Goal: Information Seeking & Learning: Learn about a topic

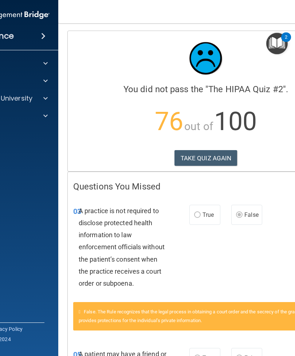
click at [223, 145] on div "Calculating your score.... You did not pass the " The HIPAA Quiz #2 ". 76 out o…" at bounding box center [206, 101] width 276 height 140
click at [221, 151] on button "TAKE QUIZ AGAIN" at bounding box center [206, 158] width 63 height 16
click at [220, 170] on div "Calculating your score.... You did not pass the " The HIPAA Quiz #2 ". 76 out o…" at bounding box center [206, 101] width 276 height 140
click at [222, 155] on button "TAKE QUIZ AGAIN" at bounding box center [206, 158] width 63 height 16
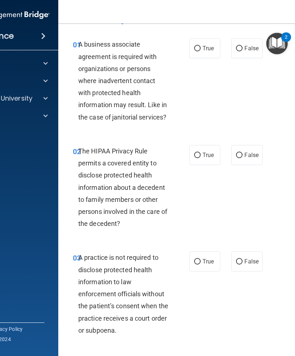
scroll to position [19, 0]
click at [243, 47] on input "False" at bounding box center [239, 48] width 7 height 5
radio input "true"
click at [200, 156] on input "True" at bounding box center [197, 155] width 7 height 5
radio input "true"
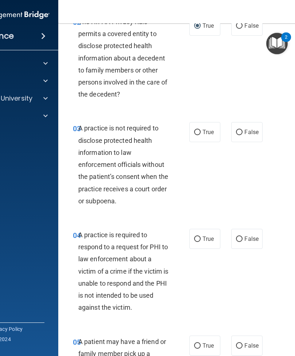
scroll to position [172, 0]
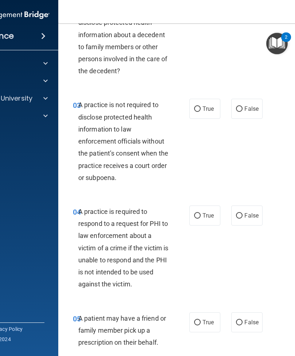
click at [246, 114] on label "False" at bounding box center [246, 109] width 31 height 20
click at [243, 112] on input "False" at bounding box center [239, 108] width 7 height 5
radio input "true"
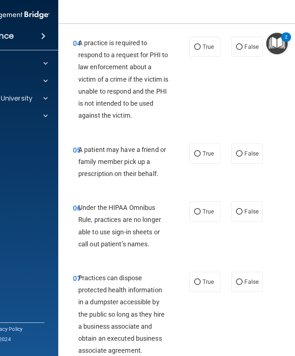
scroll to position [341, 0]
click at [208, 50] on label "True" at bounding box center [205, 46] width 31 height 20
click at [201, 50] on input "True" at bounding box center [197, 46] width 7 height 5
radio input "true"
click at [211, 150] on span "True" at bounding box center [208, 153] width 11 height 7
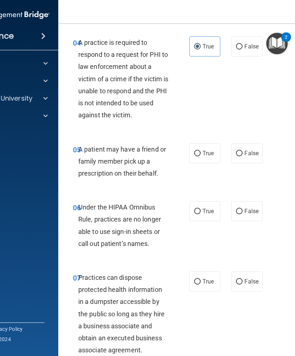
click at [201, 151] on input "True" at bounding box center [197, 153] width 7 height 5
radio input "true"
click at [251, 212] on label "False" at bounding box center [246, 211] width 31 height 20
click at [243, 212] on input "False" at bounding box center [239, 211] width 7 height 5
radio input "true"
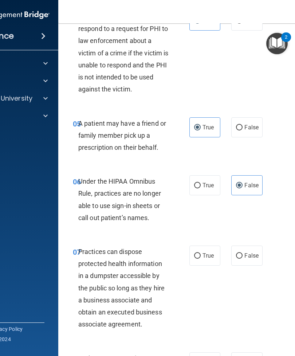
scroll to position [376, 0]
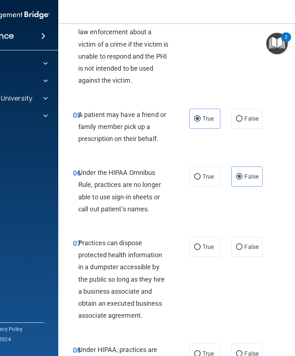
click at [237, 246] on input "False" at bounding box center [239, 247] width 7 height 5
radio input "true"
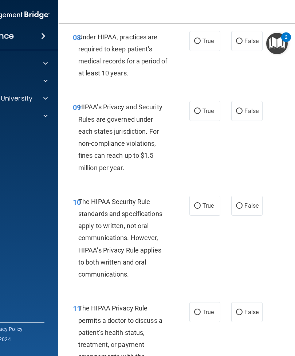
scroll to position [689, 0]
click at [239, 39] on input "False" at bounding box center [239, 40] width 7 height 5
radio input "true"
click at [262, 101] on label "False" at bounding box center [246, 111] width 31 height 20
click at [243, 108] on input "False" at bounding box center [239, 110] width 7 height 5
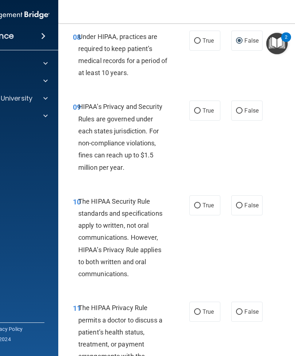
radio input "true"
click at [199, 203] on input "True" at bounding box center [197, 205] width 7 height 5
radio input "true"
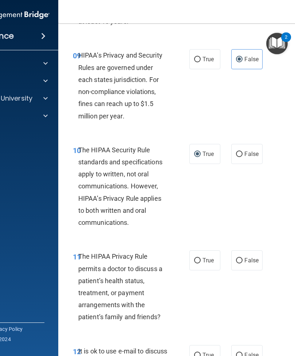
scroll to position [758, 0]
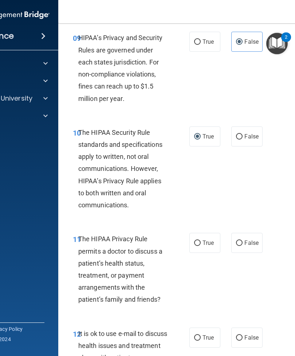
click at [200, 241] on input "True" at bounding box center [197, 243] width 7 height 5
radio input "true"
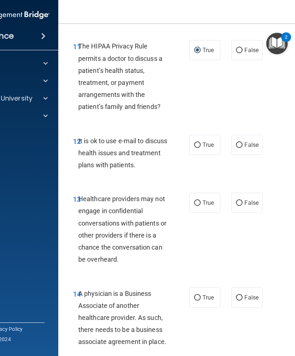
scroll to position [949, 0]
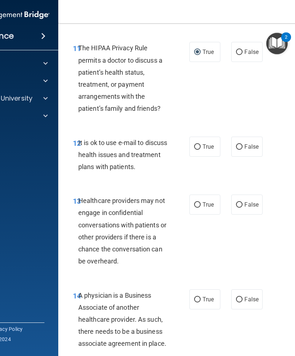
click at [203, 149] on label "True" at bounding box center [205, 147] width 31 height 20
click at [201, 149] on input "True" at bounding box center [197, 146] width 7 height 5
radio input "true"
click at [240, 202] on input "False" at bounding box center [239, 204] width 7 height 5
radio input "true"
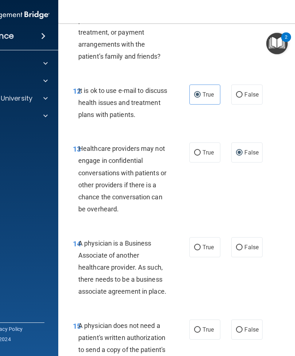
scroll to position [1001, 0]
click at [249, 243] on span "False" at bounding box center [252, 246] width 14 height 7
click at [243, 245] on input "False" at bounding box center [239, 247] width 7 height 5
radio input "true"
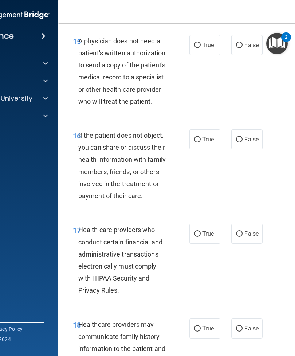
scroll to position [1287, 0]
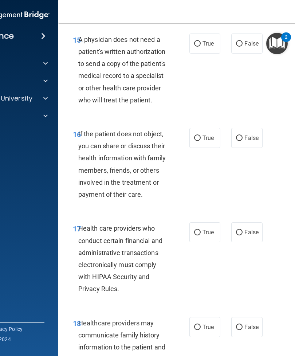
click at [220, 36] on label "True" at bounding box center [205, 44] width 31 height 20
click at [201, 41] on input "True" at bounding box center [197, 43] width 7 height 5
radio input "true"
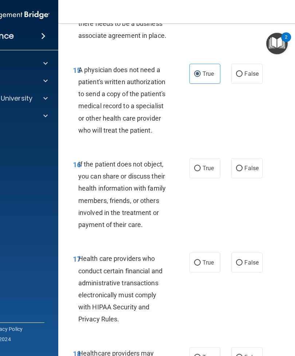
scroll to position [1264, 0]
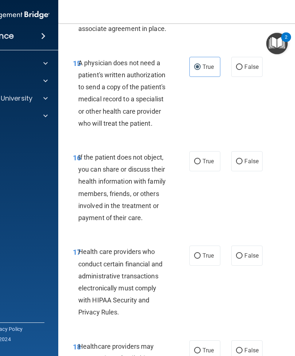
click at [209, 158] on span "True" at bounding box center [208, 161] width 11 height 7
click at [201, 159] on input "True" at bounding box center [197, 161] width 7 height 5
radio input "true"
click at [212, 254] on label "True" at bounding box center [205, 256] width 31 height 20
click at [201, 254] on input "True" at bounding box center [197, 255] width 7 height 5
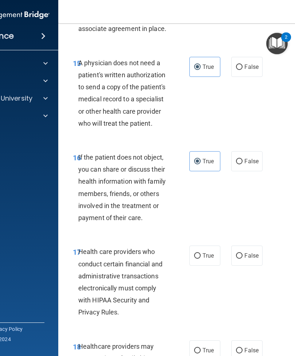
radio input "true"
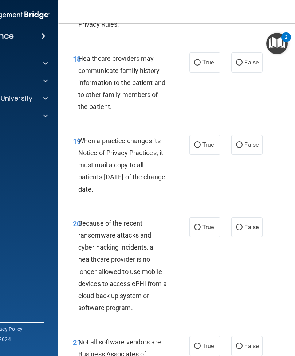
scroll to position [1552, 0]
click at [242, 60] on input "False" at bounding box center [239, 62] width 7 height 5
radio input "true"
click at [248, 141] on span "False" at bounding box center [252, 144] width 14 height 7
click at [243, 142] on input "False" at bounding box center [239, 144] width 7 height 5
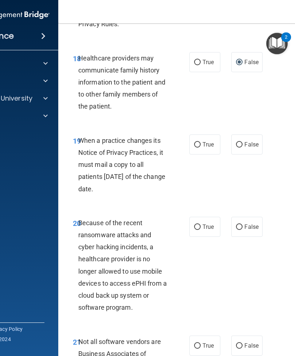
radio input "true"
click at [256, 223] on span "False" at bounding box center [252, 226] width 14 height 7
click at [243, 225] on input "False" at bounding box center [239, 227] width 7 height 5
radio input "true"
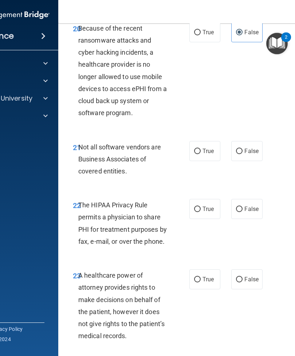
scroll to position [1747, 0]
click at [208, 145] on label "True" at bounding box center [205, 151] width 31 height 20
click at [201, 148] on input "True" at bounding box center [197, 150] width 7 height 5
radio input "true"
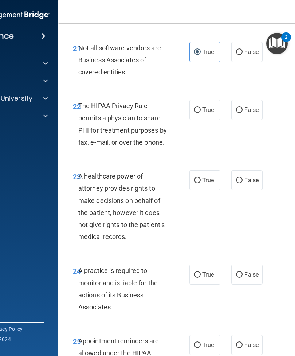
scroll to position [1845, 0]
click at [199, 108] on input "True" at bounding box center [197, 110] width 7 height 5
radio input "true"
click at [206, 177] on span "True" at bounding box center [208, 180] width 11 height 7
click at [201, 178] on input "True" at bounding box center [197, 180] width 7 height 5
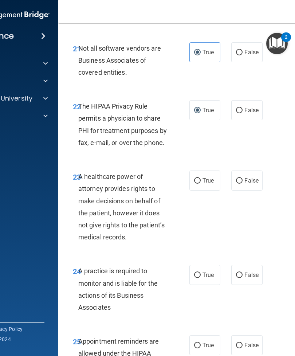
radio input "true"
click at [244, 179] on label "False" at bounding box center [246, 181] width 31 height 20
click at [243, 179] on input "False" at bounding box center [239, 180] width 7 height 5
radio input "true"
radio input "false"
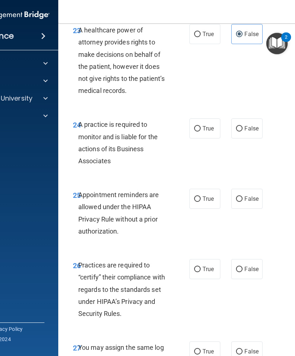
scroll to position [1994, 0]
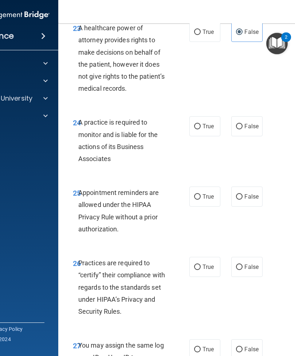
click at [196, 122] on label "True" at bounding box center [205, 126] width 31 height 20
click at [196, 124] on input "True" at bounding box center [197, 126] width 7 height 5
radio input "true"
click at [212, 187] on label "True" at bounding box center [205, 197] width 31 height 20
click at [201, 194] on input "True" at bounding box center [197, 196] width 7 height 5
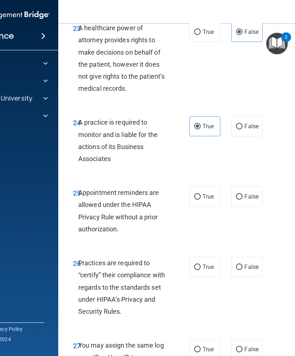
radio input "true"
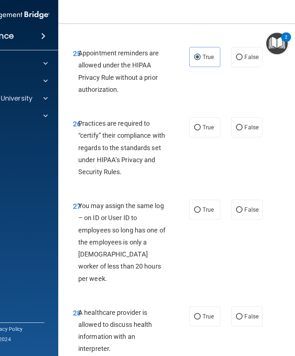
scroll to position [2134, 0]
click at [251, 124] on label "False" at bounding box center [246, 127] width 31 height 20
click at [243, 125] on input "False" at bounding box center [239, 127] width 7 height 5
radio input "true"
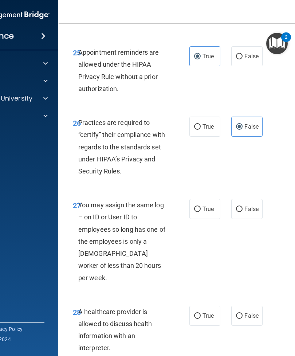
click at [248, 207] on label "False" at bounding box center [246, 209] width 31 height 20
click at [243, 207] on input "False" at bounding box center [239, 209] width 7 height 5
radio input "true"
click at [211, 306] on label "True" at bounding box center [205, 316] width 31 height 20
click at [201, 313] on input "True" at bounding box center [197, 315] width 7 height 5
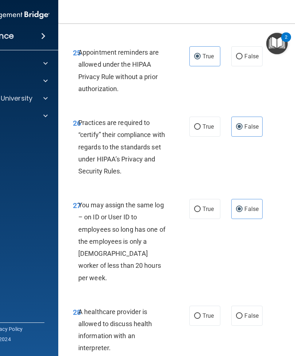
radio input "true"
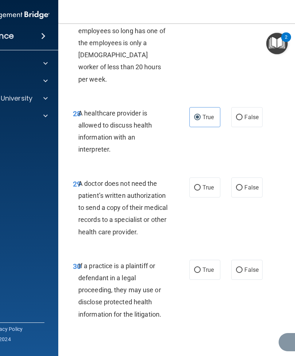
scroll to position [2332, 0]
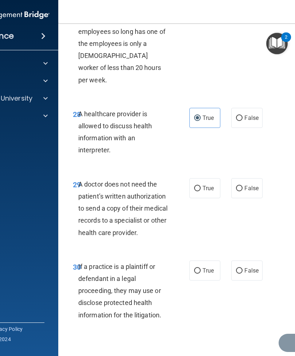
click at [210, 185] on span "True" at bounding box center [208, 188] width 11 height 7
click at [201, 186] on input "True" at bounding box center [197, 188] width 7 height 5
radio input "true"
click at [205, 267] on span "True" at bounding box center [208, 270] width 11 height 7
click at [201, 268] on input "True" at bounding box center [197, 270] width 7 height 5
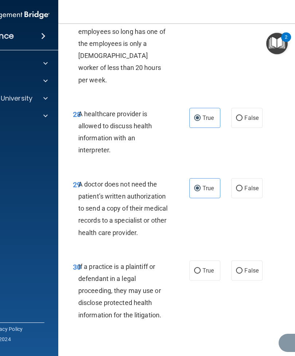
radio input "true"
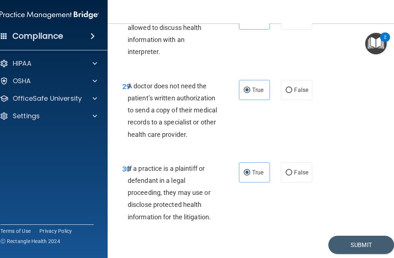
scroll to position [2431, 0]
click at [295, 235] on button "Submit" at bounding box center [361, 244] width 66 height 19
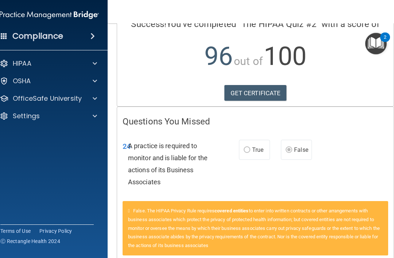
scroll to position [67, 0]
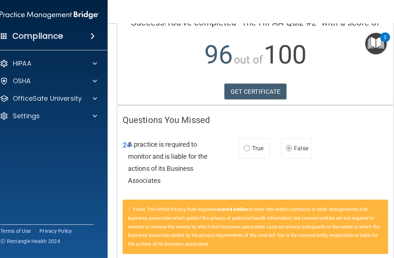
click at [94, 99] on span at bounding box center [95, 98] width 4 height 9
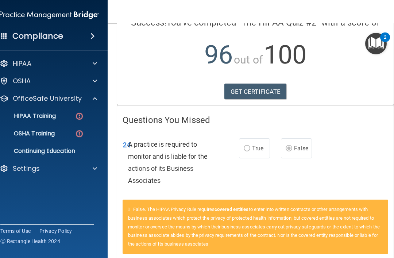
click at [38, 120] on p "HIPAA Training" at bounding box center [26, 115] width 60 height 7
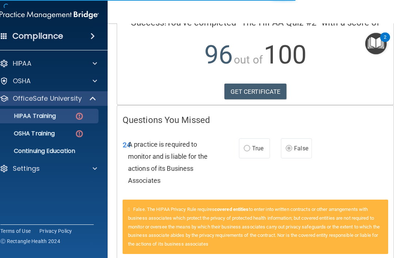
click at [37, 122] on link "HIPAA Training" at bounding box center [41, 116] width 115 height 15
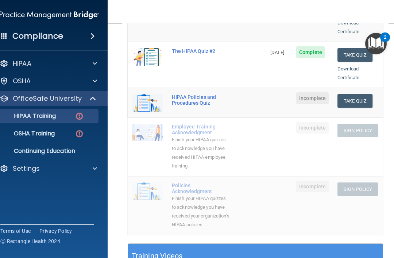
scroll to position [142, 0]
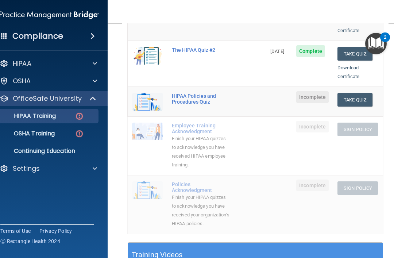
click at [295, 93] on button "Take Quiz" at bounding box center [354, 99] width 35 height 13
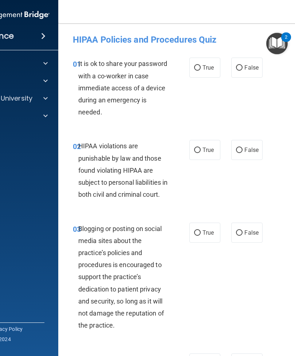
click at [243, 67] on input "False" at bounding box center [239, 67] width 7 height 5
radio input "true"
click at [200, 149] on input "True" at bounding box center [197, 150] width 7 height 5
radio input "true"
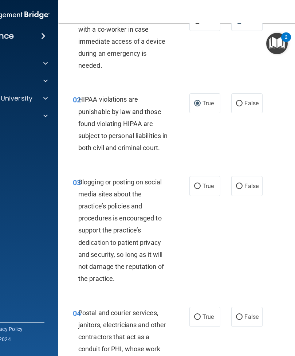
scroll to position [57, 0]
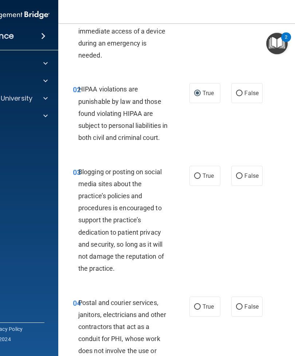
click at [252, 179] on span "False" at bounding box center [252, 175] width 14 height 7
click at [243, 179] on input "False" at bounding box center [239, 176] width 7 height 5
radio input "true"
click at [198, 310] on input "True" at bounding box center [197, 306] width 7 height 5
radio input "true"
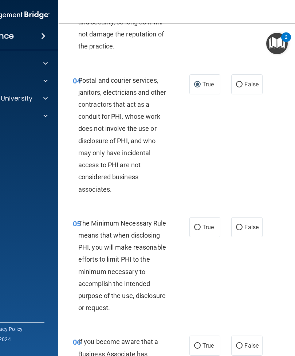
scroll to position [280, 0]
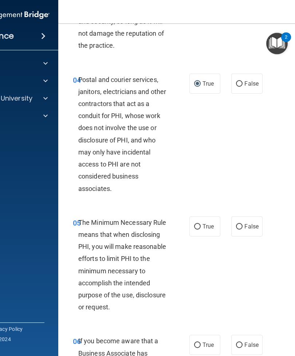
click at [217, 237] on label "True" at bounding box center [205, 227] width 31 height 20
click at [201, 230] on input "True" at bounding box center [197, 226] width 7 height 5
radio input "true"
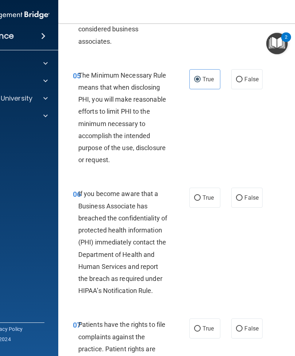
scroll to position [427, 0]
click at [210, 208] on label "True" at bounding box center [205, 198] width 31 height 20
click at [201, 201] on input "True" at bounding box center [197, 198] width 7 height 5
radio input "true"
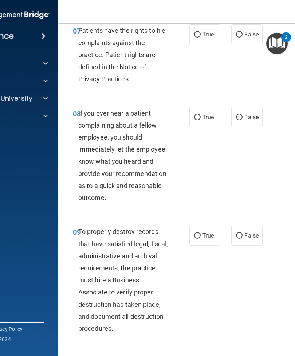
scroll to position [720, 0]
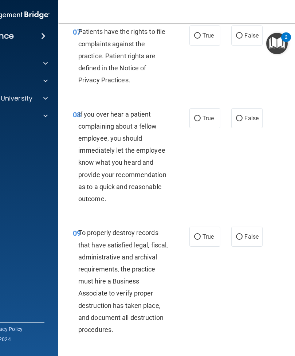
click at [195, 39] on input "True" at bounding box center [197, 35] width 7 height 5
radio input "true"
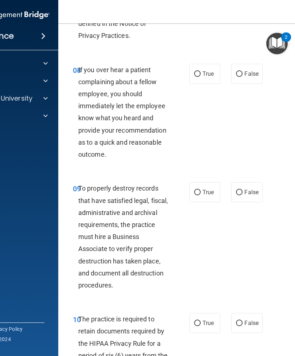
scroll to position [765, 0]
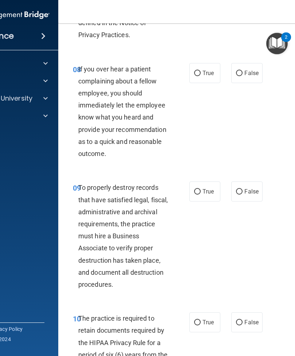
click at [241, 76] on input "False" at bounding box center [239, 73] width 7 height 5
radio input "true"
click at [242, 195] on input "False" at bounding box center [239, 191] width 7 height 5
radio input "true"
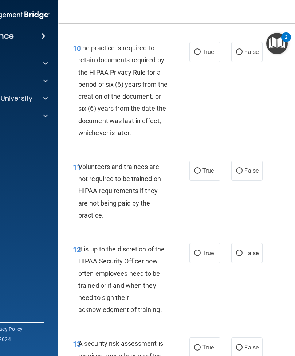
scroll to position [1036, 0]
click at [201, 73] on div "10 The practice is required to retain documents required by the HIPAA Privacy R…" at bounding box center [205, 92] width 277 height 119
click at [193, 62] on label "True" at bounding box center [205, 52] width 31 height 20
click at [194, 55] on input "True" at bounding box center [197, 52] width 7 height 5
radio input "true"
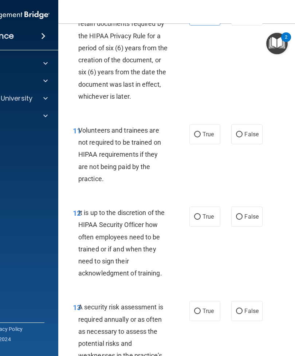
scroll to position [1073, 0]
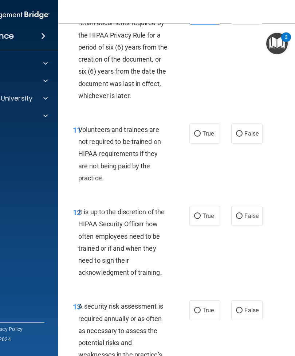
click at [238, 137] on input "False" at bounding box center [239, 133] width 7 height 5
radio input "true"
click at [243, 226] on label "False" at bounding box center [246, 216] width 31 height 20
click at [243, 219] on input "False" at bounding box center [239, 216] width 7 height 5
radio input "true"
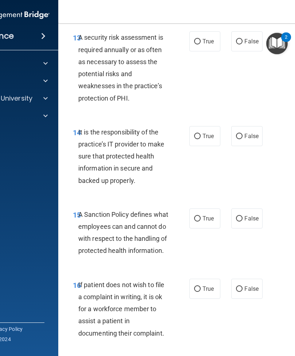
scroll to position [1342, 0]
click at [196, 51] on label "True" at bounding box center [205, 41] width 31 height 20
click at [196, 44] on input "True" at bounding box center [197, 41] width 7 height 5
radio input "true"
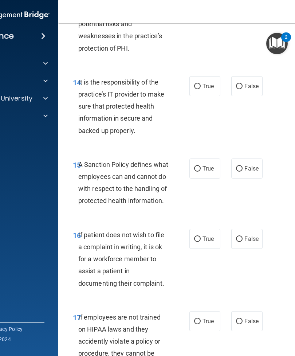
scroll to position [1393, 0]
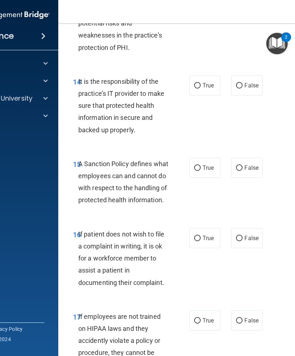
click at [238, 89] on input "False" at bounding box center [239, 85] width 7 height 5
radio input "true"
click at [198, 164] on label "True" at bounding box center [205, 168] width 31 height 20
click at [198, 165] on input "True" at bounding box center [197, 167] width 7 height 5
radio input "true"
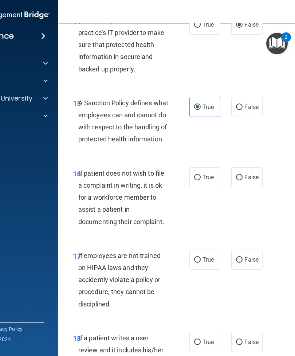
scroll to position [1454, 0]
click at [194, 187] on label "True" at bounding box center [205, 177] width 31 height 20
click at [194, 180] on input "True" at bounding box center [197, 177] width 7 height 5
radio input "true"
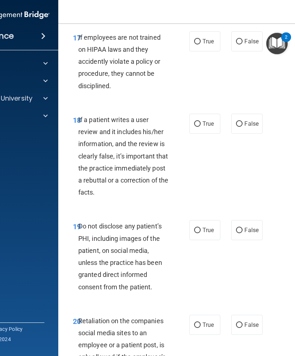
scroll to position [1672, 0]
click at [247, 45] on span "False" at bounding box center [252, 41] width 14 height 7
click at [243, 45] on input "False" at bounding box center [239, 41] width 7 height 5
radio input "true"
click at [246, 134] on label "False" at bounding box center [246, 124] width 31 height 20
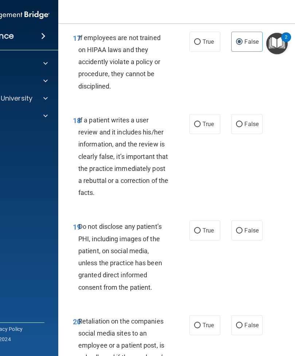
click at [243, 127] on input "False" at bounding box center [239, 124] width 7 height 5
radio input "true"
click at [206, 241] on label "True" at bounding box center [205, 231] width 31 height 20
click at [201, 234] on input "True" at bounding box center [197, 230] width 7 height 5
radio input "true"
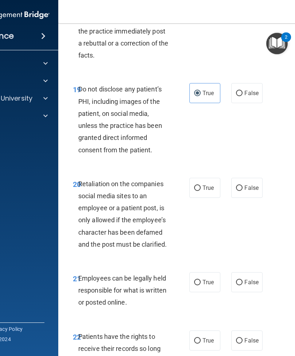
scroll to position [1809, 0]
click at [251, 192] on span "False" at bounding box center [252, 188] width 14 height 7
click at [243, 191] on input "False" at bounding box center [239, 188] width 7 height 5
radio input "true"
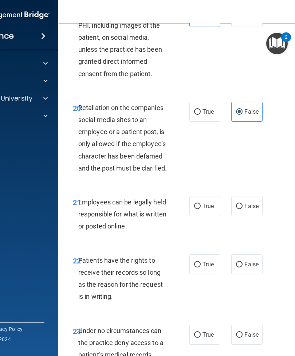
scroll to position [1891, 0]
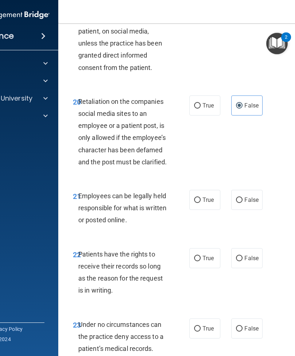
click at [212, 203] on span "True" at bounding box center [208, 199] width 11 height 7
click at [201, 203] on input "True" at bounding box center [197, 200] width 7 height 5
radio input "true"
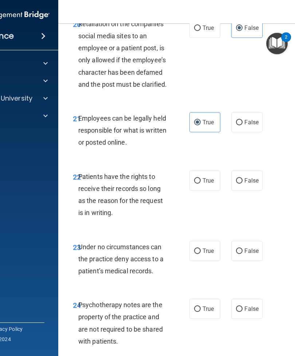
scroll to position [1969, 0]
click at [208, 190] on label "True" at bounding box center [205, 180] width 31 height 20
click at [201, 183] on input "True" at bounding box center [197, 180] width 7 height 5
radio input "true"
click at [247, 254] on span "False" at bounding box center [252, 250] width 14 height 7
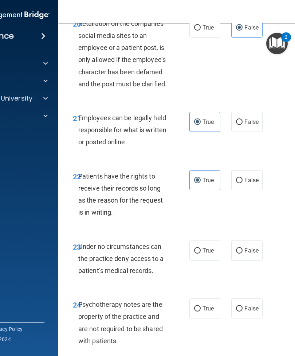
click at [243, 254] on input "False" at bounding box center [239, 250] width 7 height 5
radio input "true"
click at [204, 312] on span "True" at bounding box center [208, 308] width 11 height 7
click at [201, 312] on input "True" at bounding box center [197, 308] width 7 height 5
radio input "true"
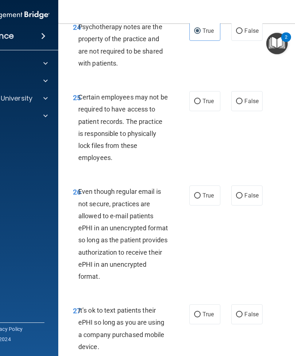
scroll to position [2244, 0]
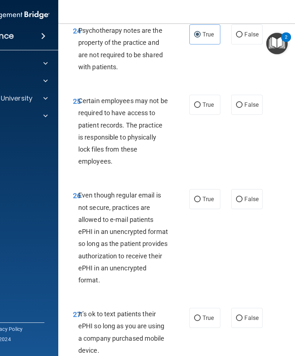
click at [213, 108] on span "True" at bounding box center [208, 104] width 11 height 7
click at [201, 108] on input "True" at bounding box center [197, 104] width 7 height 5
radio input "true"
click at [207, 203] on span "True" at bounding box center [208, 199] width 11 height 7
click at [201, 202] on input "True" at bounding box center [197, 199] width 7 height 5
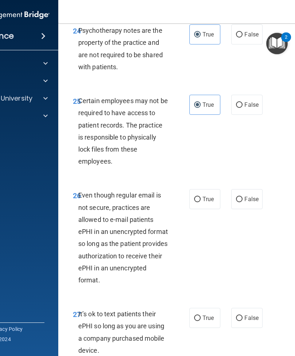
radio input "true"
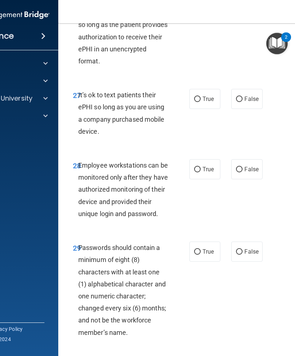
scroll to position [2463, 0]
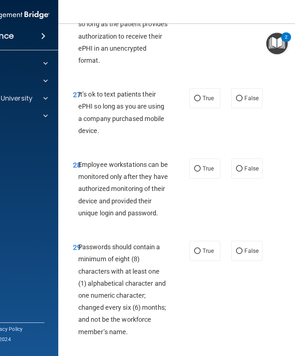
click at [210, 102] on span "True" at bounding box center [208, 98] width 11 height 7
click at [201, 101] on input "True" at bounding box center [197, 98] width 7 height 5
radio input "true"
click at [246, 102] on span "False" at bounding box center [252, 98] width 14 height 7
click at [243, 101] on input "False" at bounding box center [239, 98] width 7 height 5
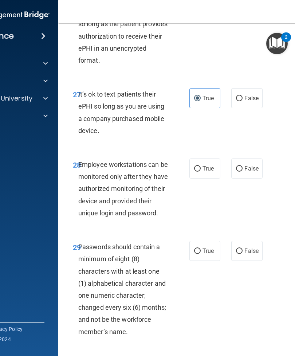
radio input "true"
radio input "false"
click at [243, 172] on input "False" at bounding box center [239, 168] width 7 height 5
radio input "true"
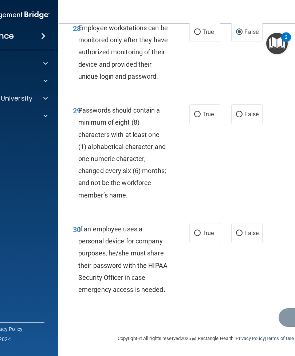
scroll to position [2606, 0]
click at [200, 117] on input "True" at bounding box center [197, 114] width 7 height 5
radio input "true"
click at [254, 237] on span "False" at bounding box center [252, 233] width 14 height 7
click at [243, 236] on input "False" at bounding box center [239, 233] width 7 height 5
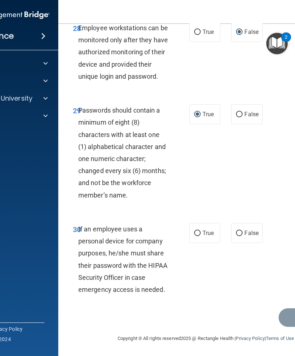
radio input "true"
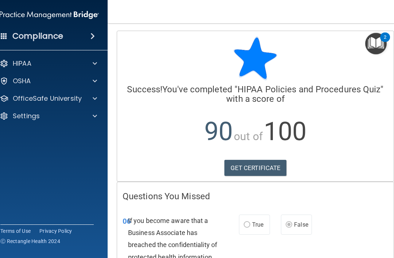
click at [95, 97] on span at bounding box center [95, 98] width 4 height 9
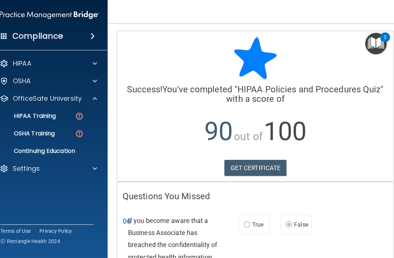
click at [69, 119] on div "HIPAA Training" at bounding box center [46, 115] width 100 height 7
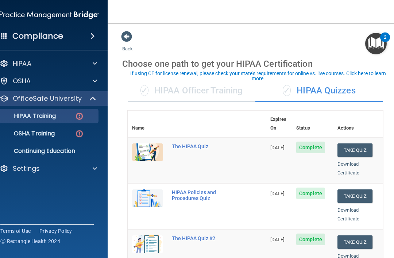
click at [295, 161] on link "Download Certificate" at bounding box center [348, 168] width 22 height 14
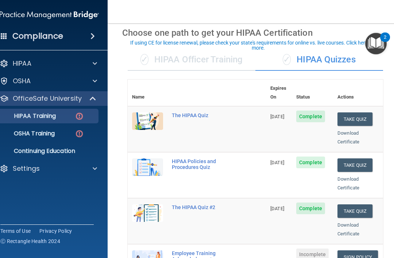
scroll to position [31, 0]
click at [295, 176] on link "Download Certificate" at bounding box center [348, 183] width 22 height 14
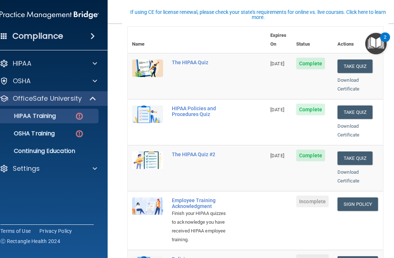
scroll to position [89, 0]
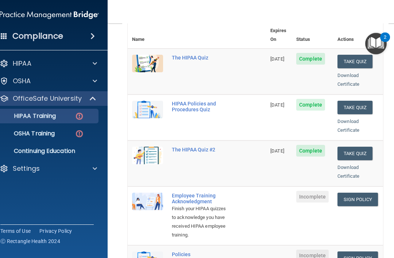
click at [295, 164] on link "Download Certificate" at bounding box center [348, 171] width 22 height 14
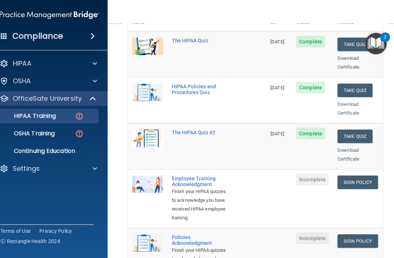
scroll to position [122, 0]
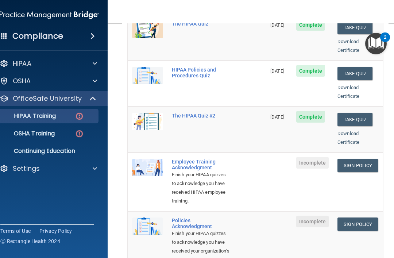
click at [295, 159] on link "Sign Policy" at bounding box center [357, 165] width 40 height 13
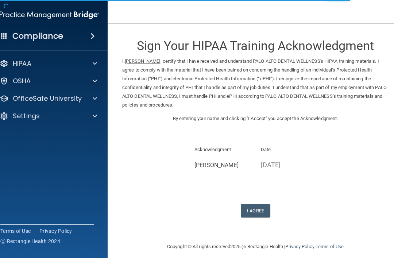
click at [253, 206] on button "I Agree" at bounding box center [255, 210] width 29 height 13
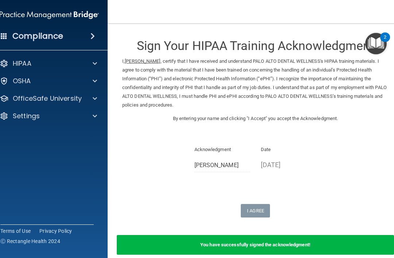
click at [12, 96] on div "OfficeSafe University" at bounding box center [39, 98] width 90 height 9
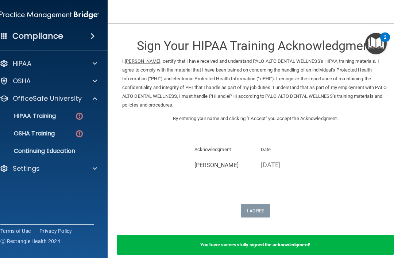
click at [54, 117] on p "HIPAA Training" at bounding box center [26, 115] width 60 height 7
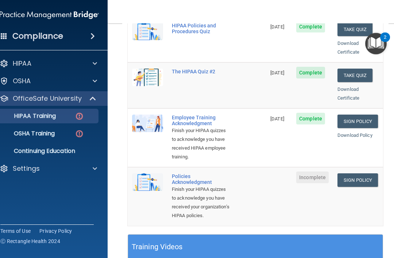
scroll to position [165, 0]
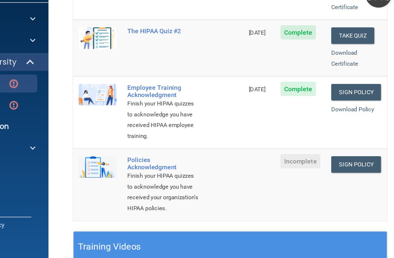
click at [337, 175] on link "Sign Policy" at bounding box center [357, 181] width 40 height 13
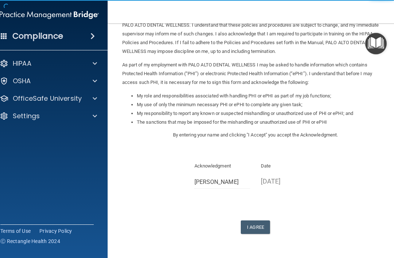
scroll to position [56, 0]
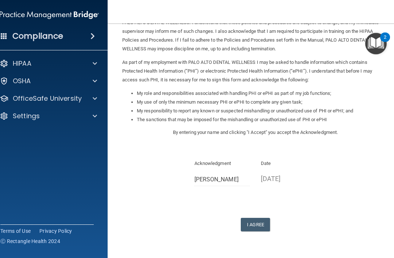
click at [258, 222] on button "I Agree" at bounding box center [255, 224] width 29 height 13
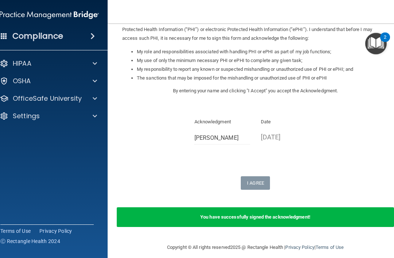
scroll to position [97, 0]
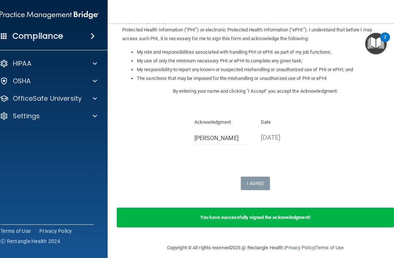
click at [44, 102] on p "OfficeSafe University" at bounding box center [47, 98] width 69 height 9
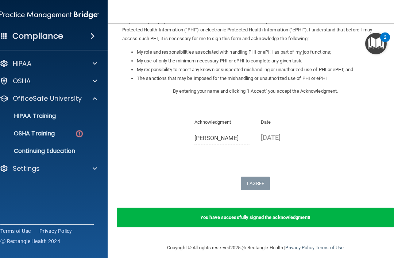
click at [28, 115] on p "HIPAA Training" at bounding box center [26, 115] width 60 height 7
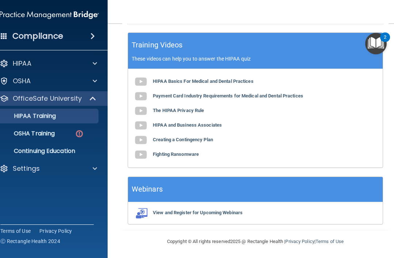
scroll to position [362, 0]
click at [35, 132] on p "OSHA Training" at bounding box center [25, 133] width 59 height 7
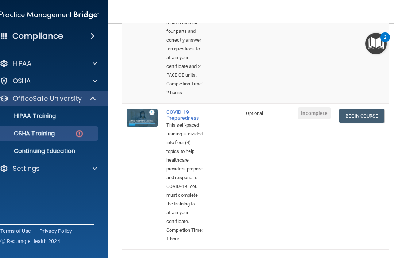
scroll to position [524, 0]
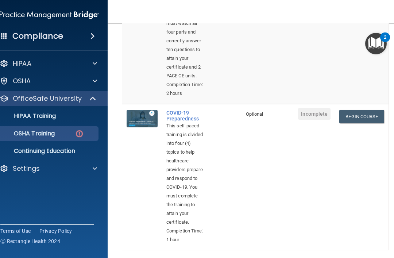
click at [51, 151] on p "Continuing Education" at bounding box center [46, 150] width 100 height 7
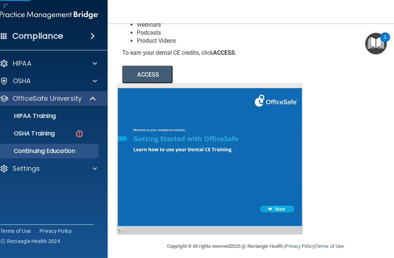
scroll to position [106, 0]
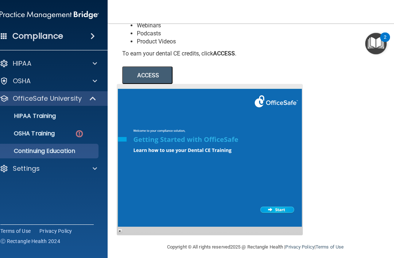
click at [32, 130] on p "OSHA Training" at bounding box center [25, 133] width 59 height 7
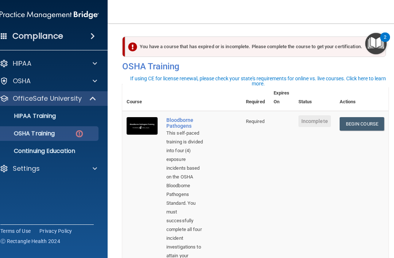
click at [366, 129] on link "Begin Course" at bounding box center [361, 123] width 44 height 13
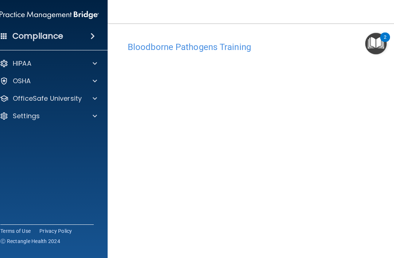
click at [92, 81] on div at bounding box center [94, 81] width 18 height 9
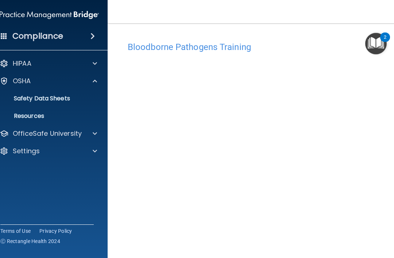
click at [93, 137] on span at bounding box center [95, 133] width 4 height 9
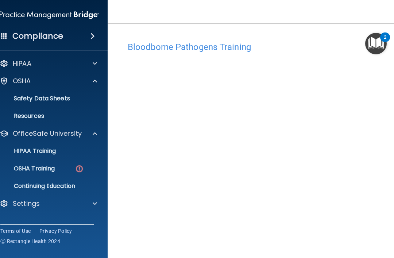
click at [55, 169] on p "OSHA Training" at bounding box center [25, 168] width 59 height 7
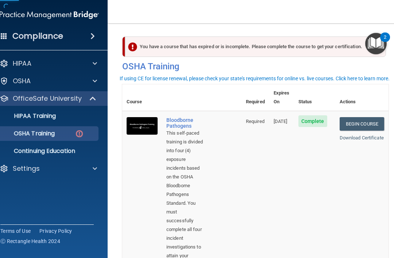
click at [381, 46] on img "Open Resource Center, 2 new notifications" at bounding box center [376, 44] width 22 height 22
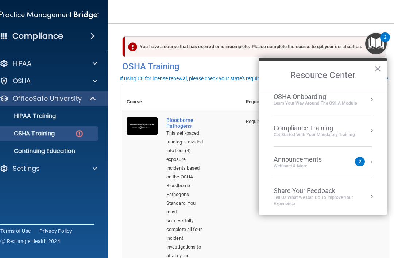
scroll to position [38, 0]
click at [374, 161] on button "Resource Center" at bounding box center [370, 161] width 7 height 7
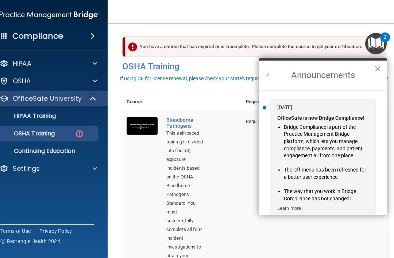
scroll to position [0, 0]
click at [241, 214] on td "Required" at bounding box center [255, 206] width 28 height 190
click at [380, 70] on button "×" at bounding box center [377, 69] width 7 height 12
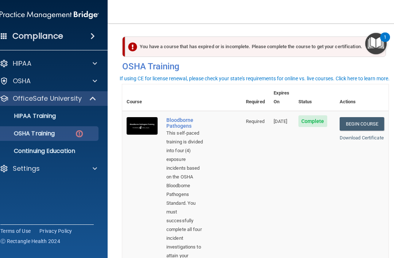
click at [369, 135] on link "Download Certificate" at bounding box center [361, 137] width 44 height 5
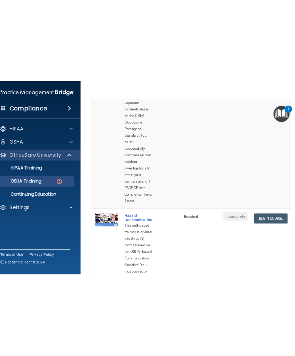
scroll to position [173, 0]
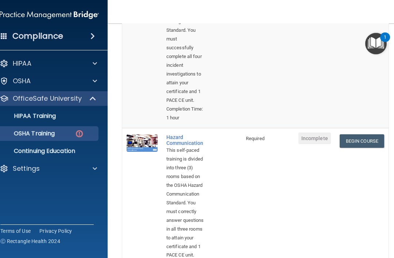
click at [380, 134] on link "Begin Course" at bounding box center [361, 140] width 44 height 13
